Goal: Task Accomplishment & Management: Use online tool/utility

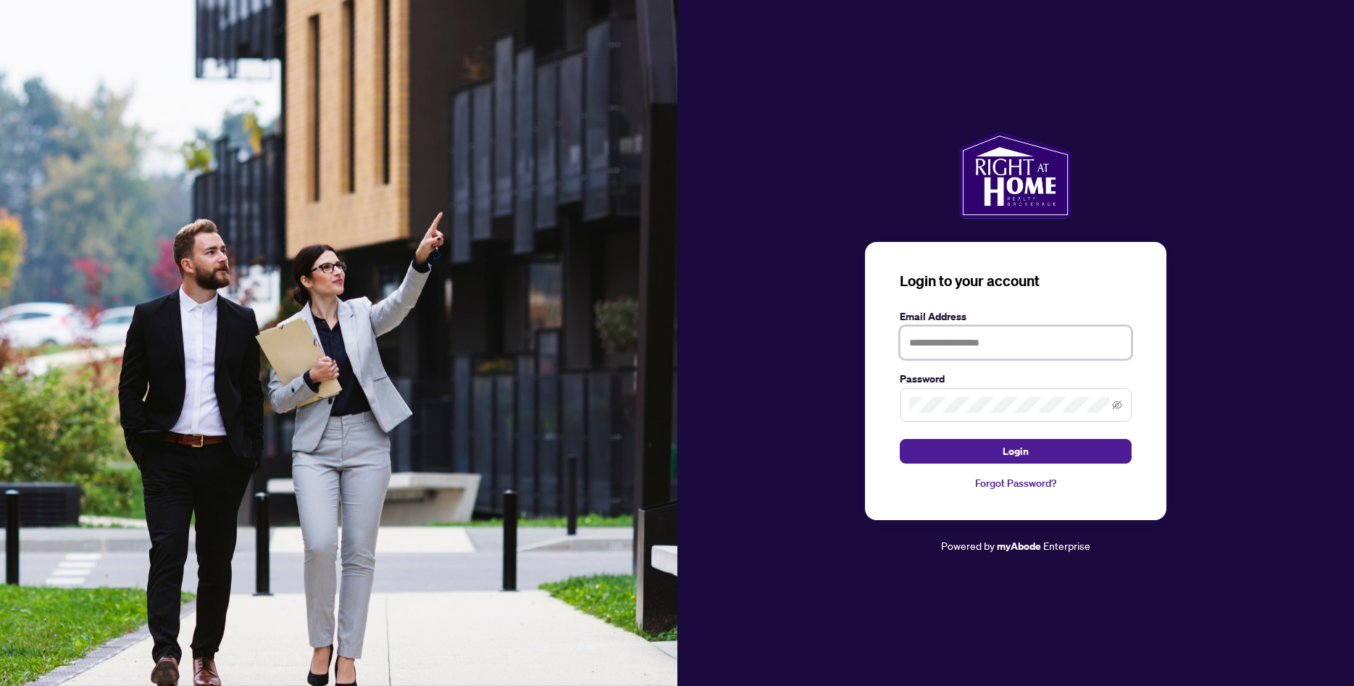
click at [994, 346] on input "text" at bounding box center [1016, 342] width 232 height 33
type input "**********"
click at [1009, 454] on span "Login" at bounding box center [1016, 451] width 26 height 23
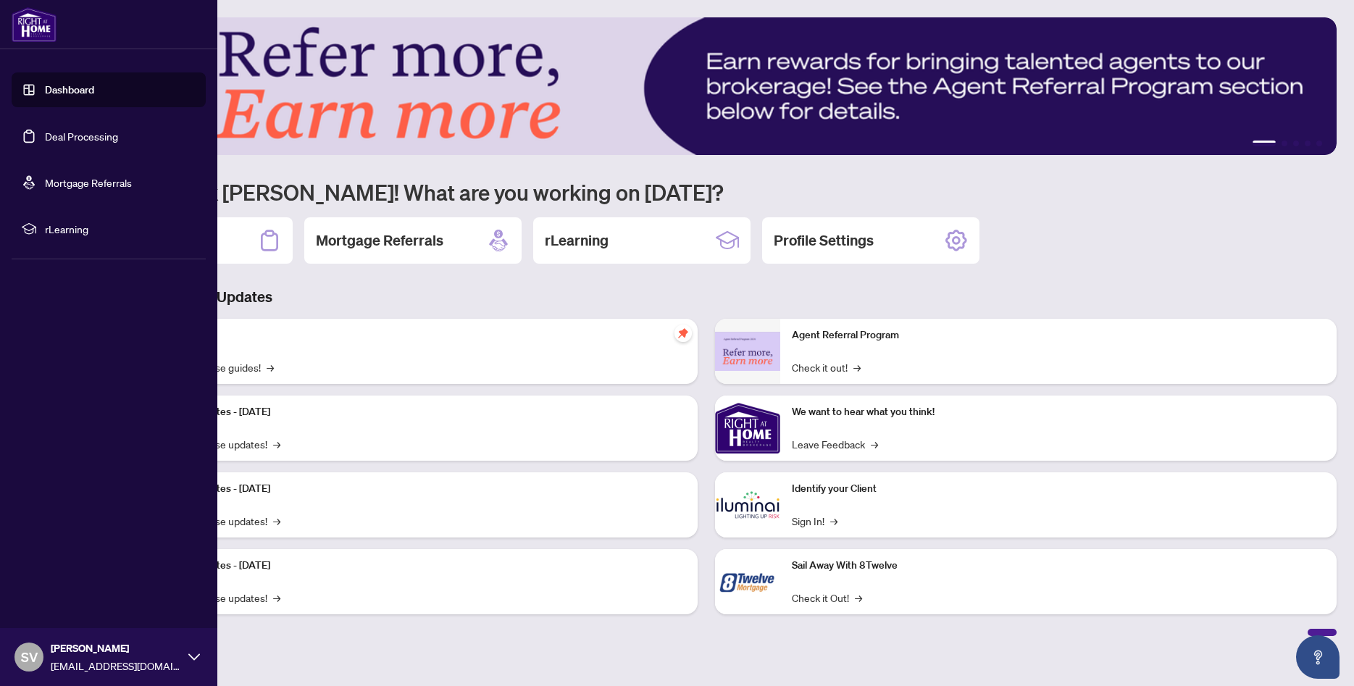
click at [73, 91] on link "Dashboard" at bounding box center [69, 89] width 49 height 13
click at [70, 135] on link "Deal Processing" at bounding box center [81, 136] width 73 height 13
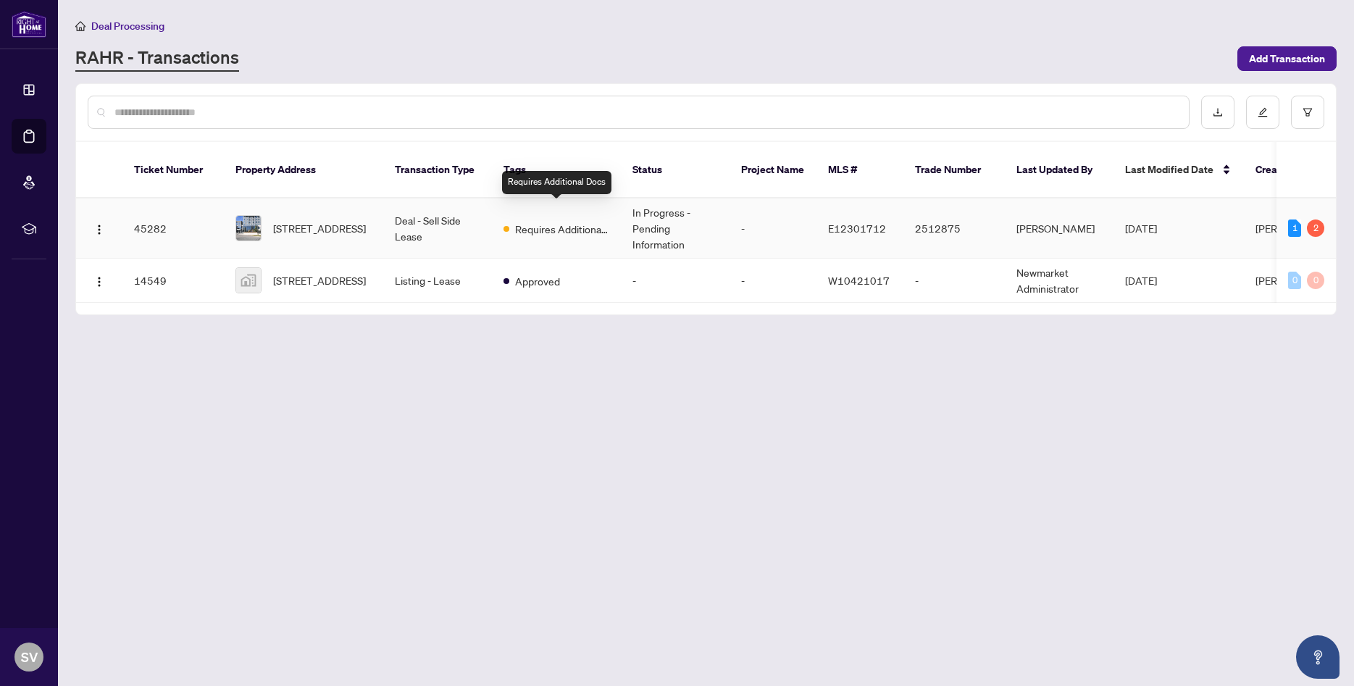
click at [554, 221] on span "Requires Additional Docs" at bounding box center [562, 229] width 94 height 16
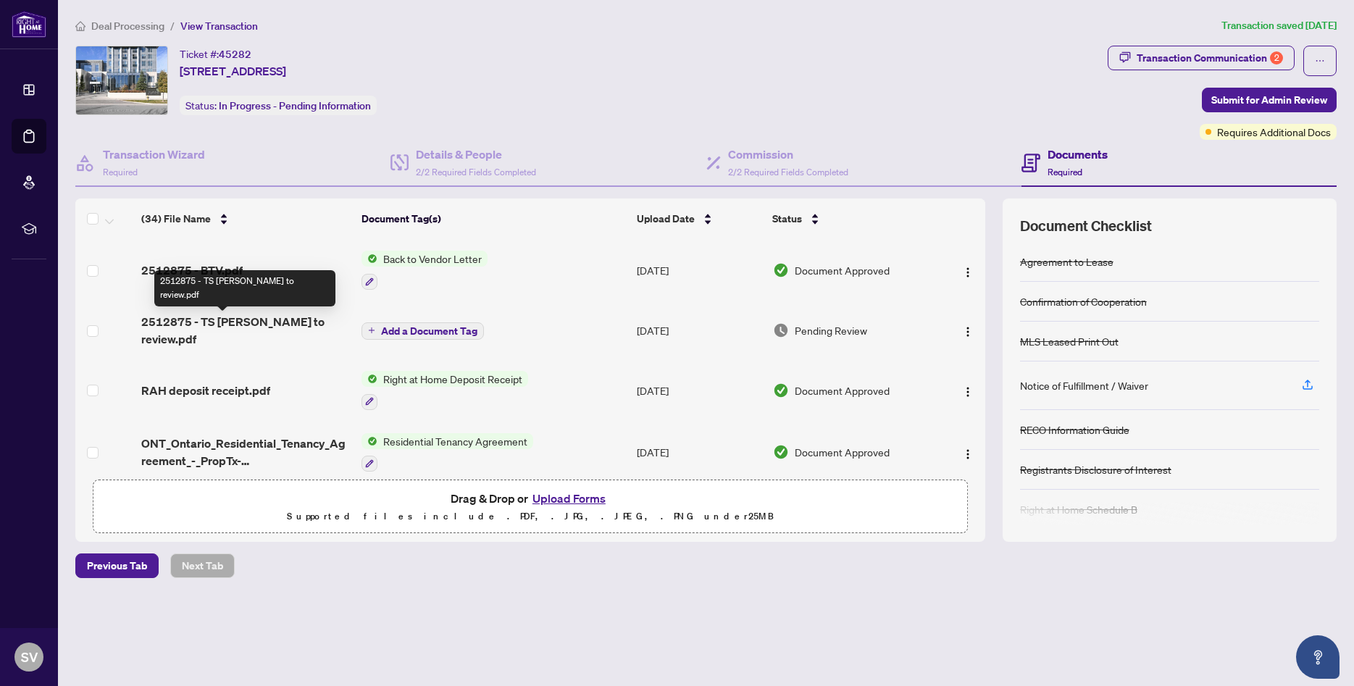
click at [238, 324] on span "2512875 - TS [PERSON_NAME] to review.pdf" at bounding box center [245, 330] width 209 height 35
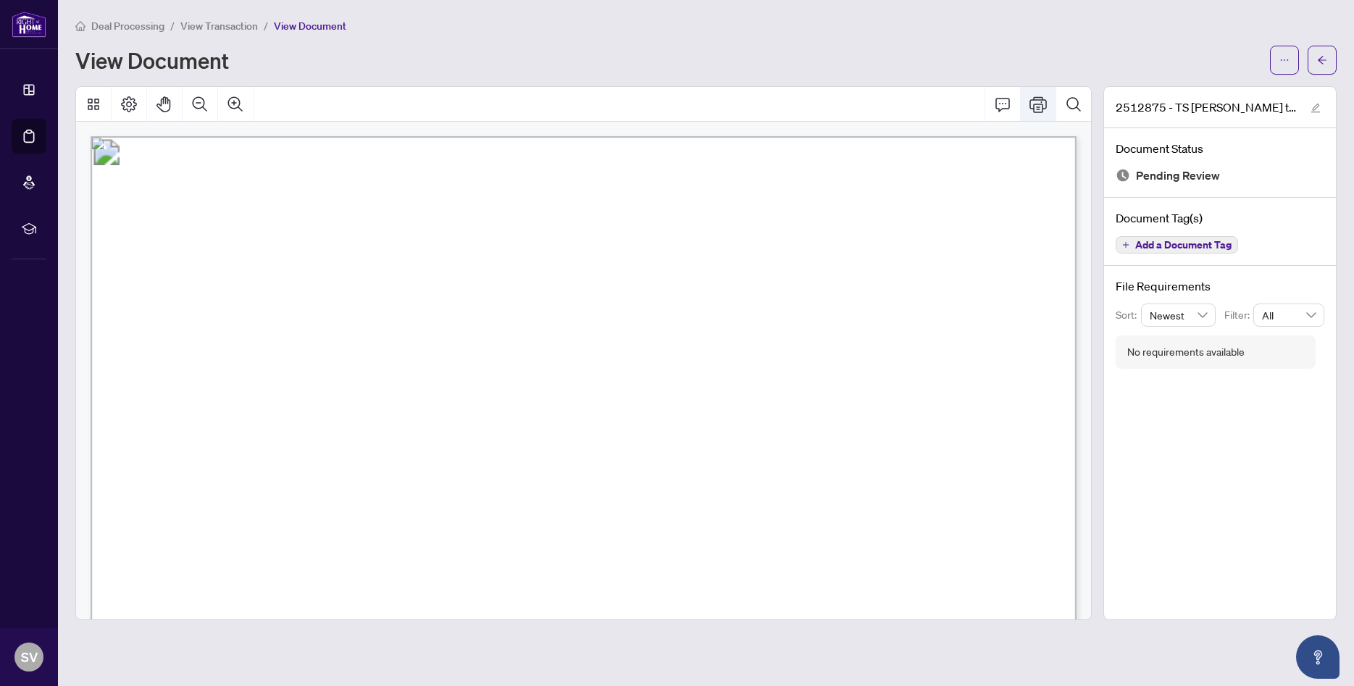
click at [1041, 104] on icon "Print" at bounding box center [1037, 104] width 17 height 17
